Goal: Information Seeking & Learning: Stay updated

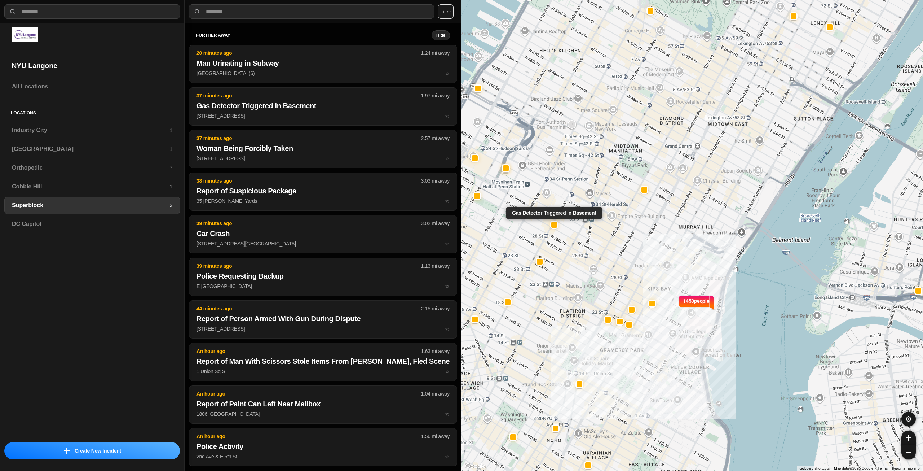
select select "*"
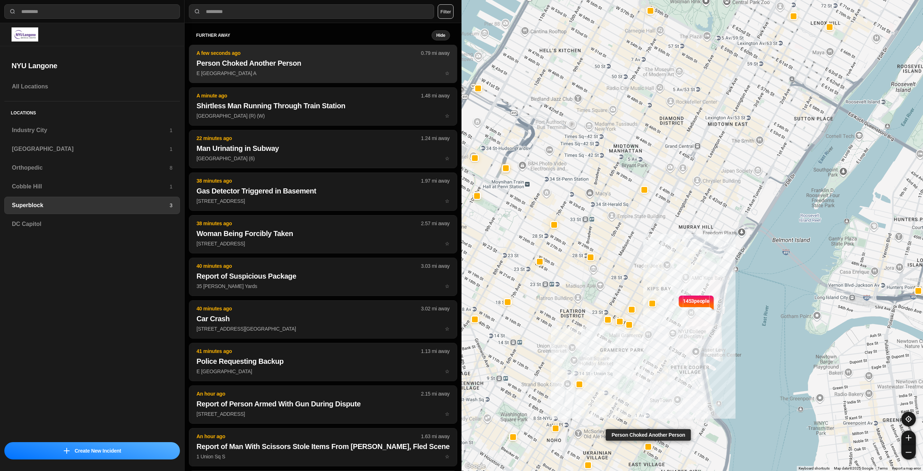
click at [276, 55] on p "A few seconds ago" at bounding box center [309, 52] width 225 height 7
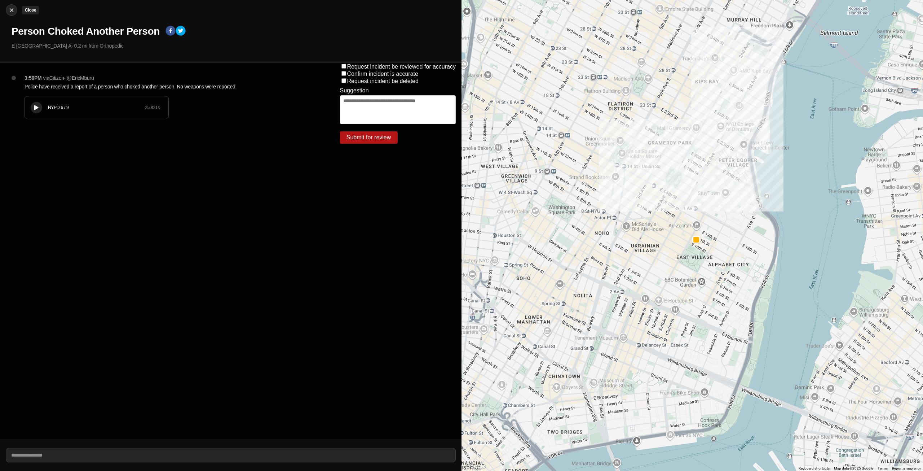
click at [9, 8] on img at bounding box center [11, 9] width 7 height 7
select select "*"
